Goal: Find specific page/section: Find specific page/section

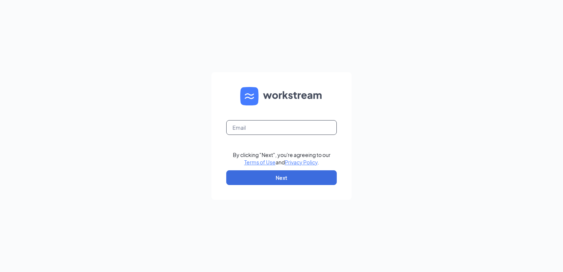
click at [245, 130] on input "text" at bounding box center [281, 127] width 111 height 15
type input "[PERSON_NAME][EMAIL_ADDRESS][DOMAIN_NAME]"
click at [249, 175] on button "Next" at bounding box center [281, 177] width 111 height 15
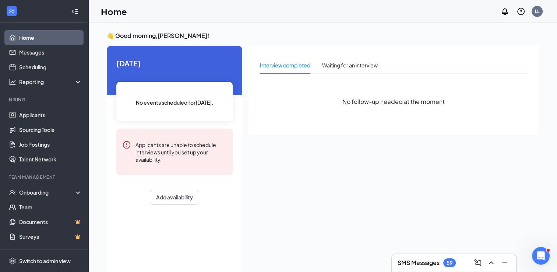
click at [420, 264] on h3 "SMS Messages" at bounding box center [419, 263] width 42 height 8
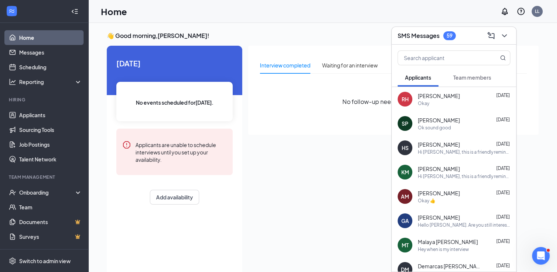
click at [478, 74] on span "Team members" at bounding box center [473, 77] width 38 height 7
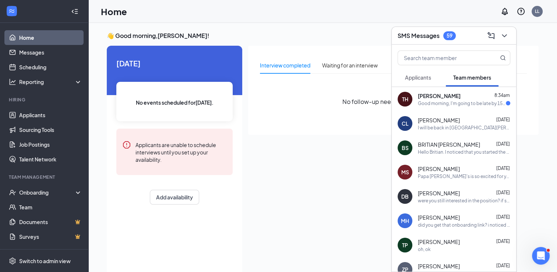
click at [430, 95] on span "Tahriel Hulin" at bounding box center [439, 95] width 43 height 7
